Goal: Task Accomplishment & Management: Use online tool/utility

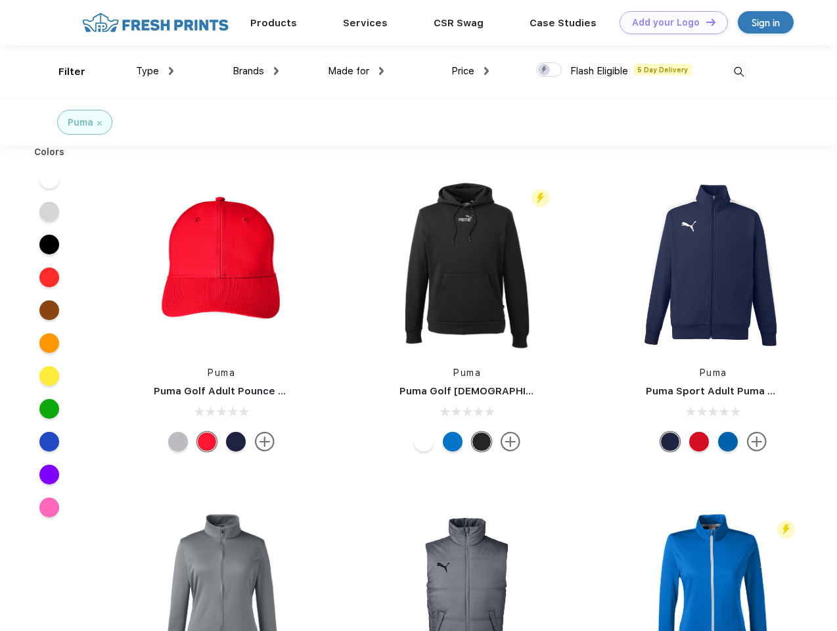
click at [669, 22] on link "Add your Logo Design Tool" at bounding box center [674, 22] width 108 height 23
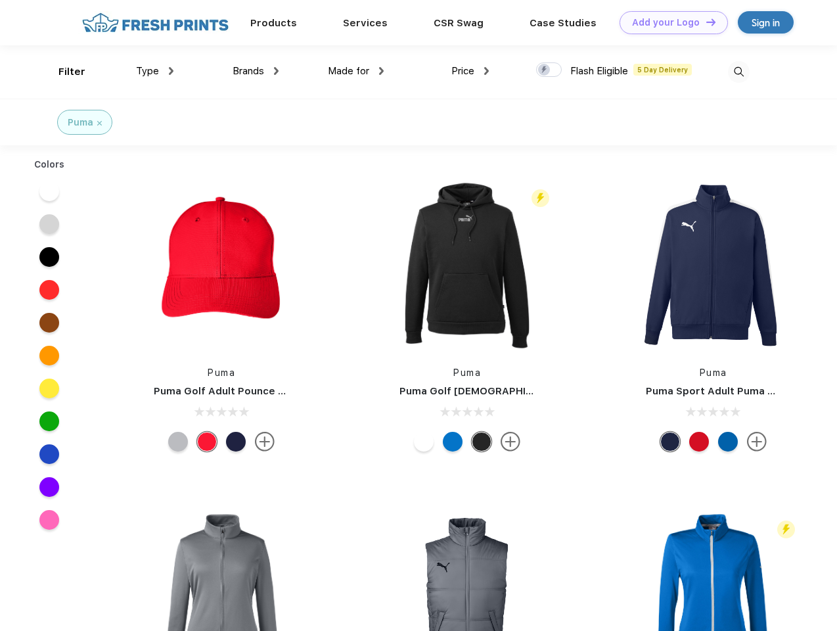
click at [0, 0] on div "Design Tool" at bounding box center [0, 0] width 0 height 0
click at [705, 22] on link "Add your Logo Design Tool" at bounding box center [674, 22] width 108 height 23
click at [63, 72] on div "Filter" at bounding box center [71, 71] width 27 height 15
click at [155, 71] on span "Type" at bounding box center [147, 71] width 23 height 12
click at [256, 71] on span "Brands" at bounding box center [249, 71] width 32 height 12
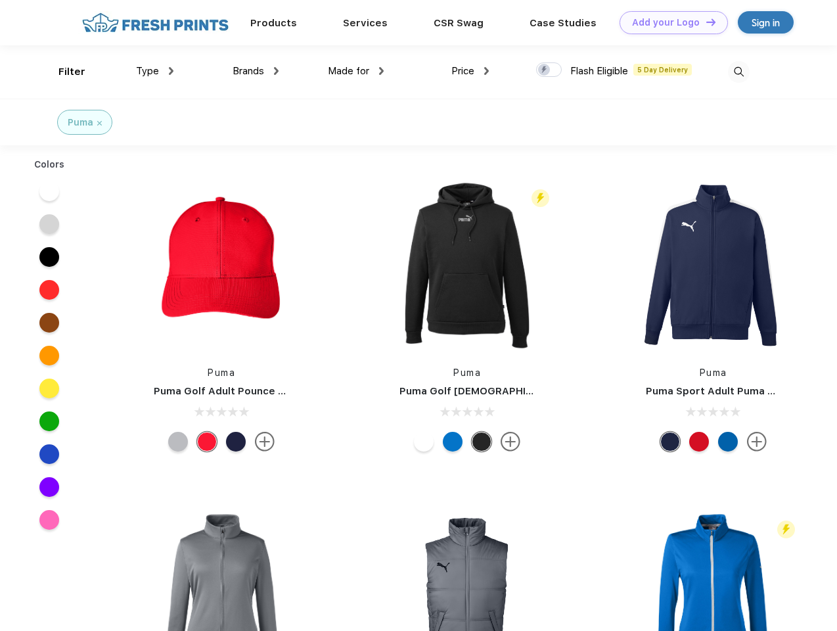
click at [356, 71] on span "Made for" at bounding box center [348, 71] width 41 height 12
click at [471, 71] on span "Price" at bounding box center [463, 71] width 23 height 12
